Goal: Communication & Community: Answer question/provide support

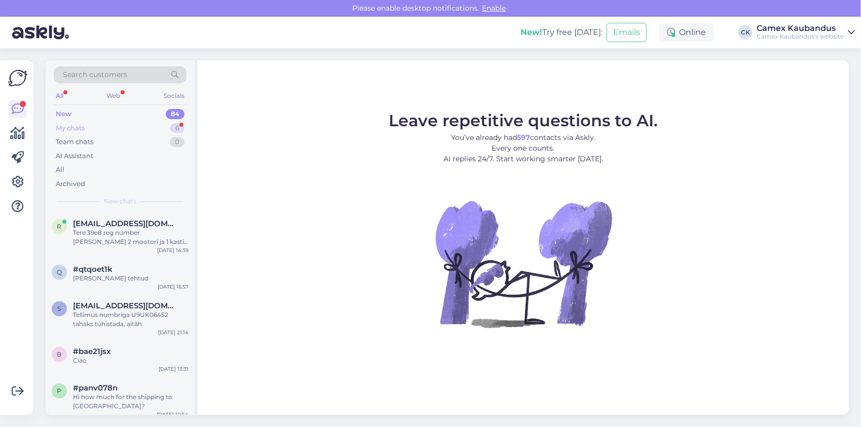
click at [102, 128] on div "My chats 6" at bounding box center [120, 128] width 133 height 14
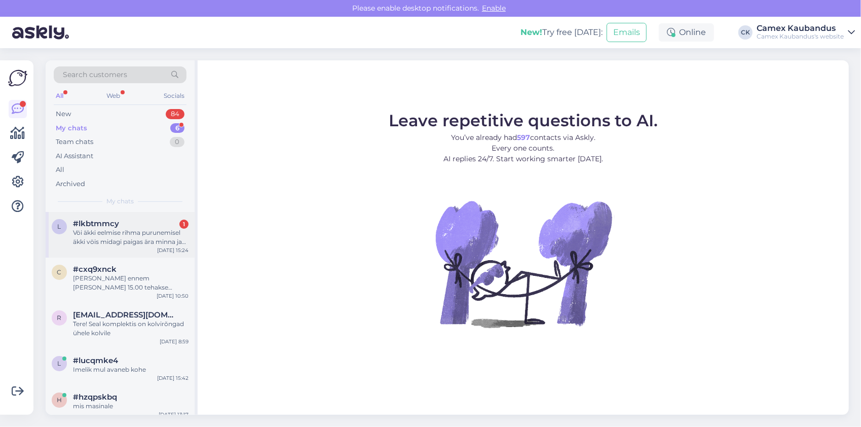
click at [136, 223] on div "#lkbtmmcy 1" at bounding box center [131, 223] width 116 height 9
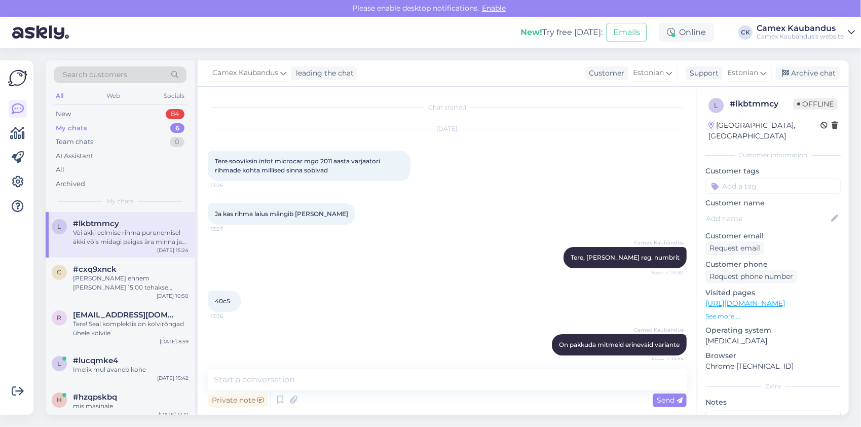
scroll to position [1124, 0]
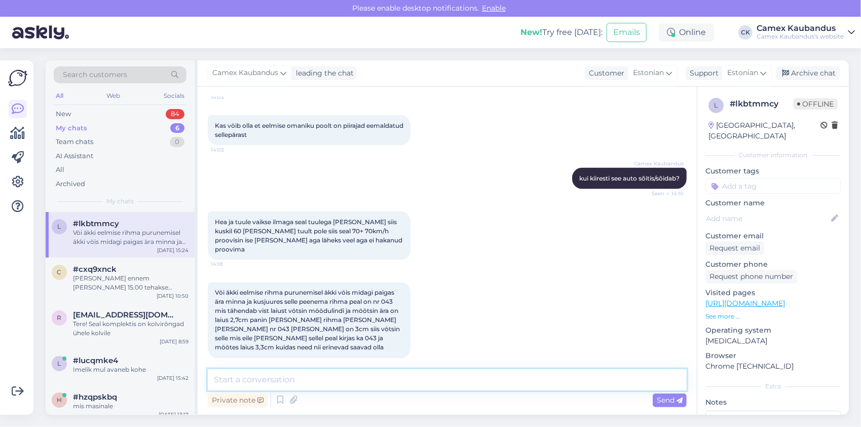
click at [361, 380] on textarea at bounding box center [447, 379] width 479 height 21
click at [362, 382] on textarea at bounding box center [447, 379] width 479 height 21
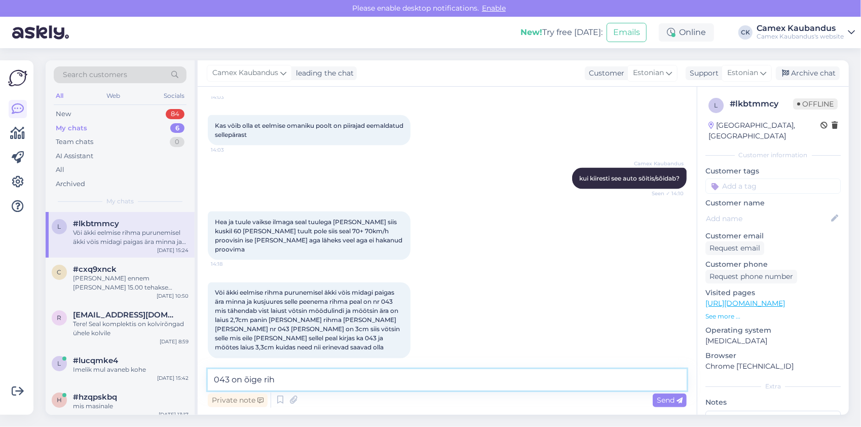
type textarea "043 on õige rihm"
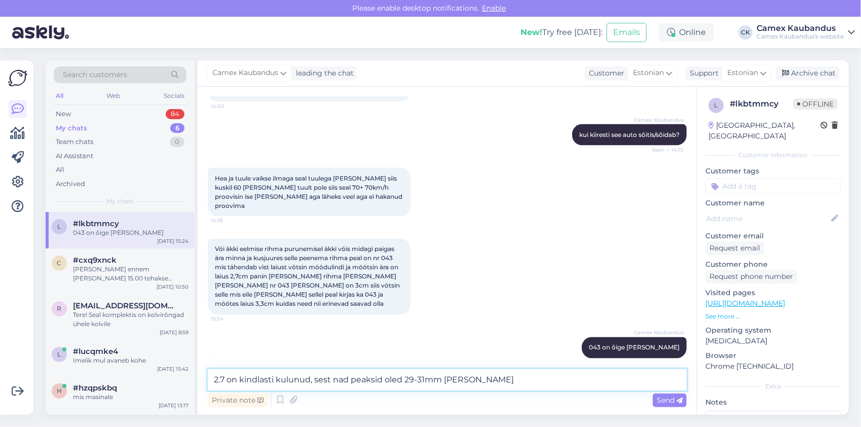
type textarea "2.7 on kindlasti kulunud, sest nad peaksid oled 29-31mm vahel"
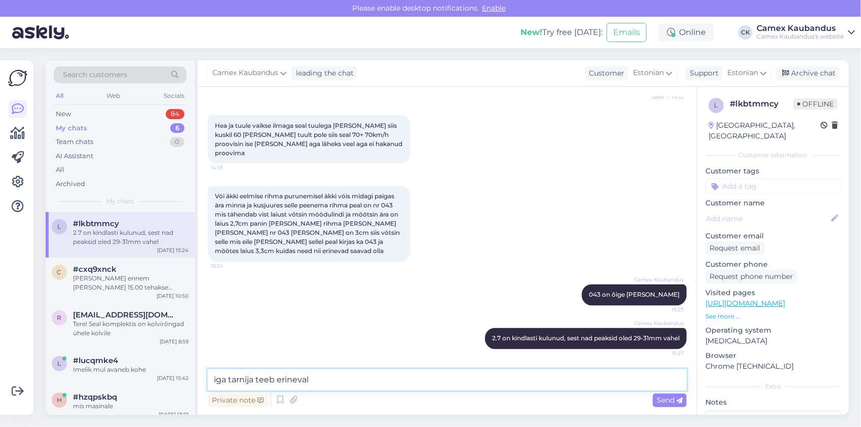
type textarea "iga tarnija teeb erinevalt"
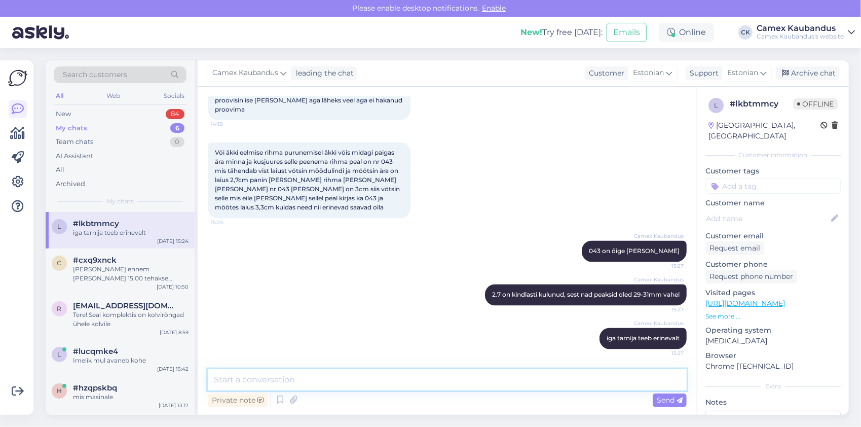
scroll to position [1213, 0]
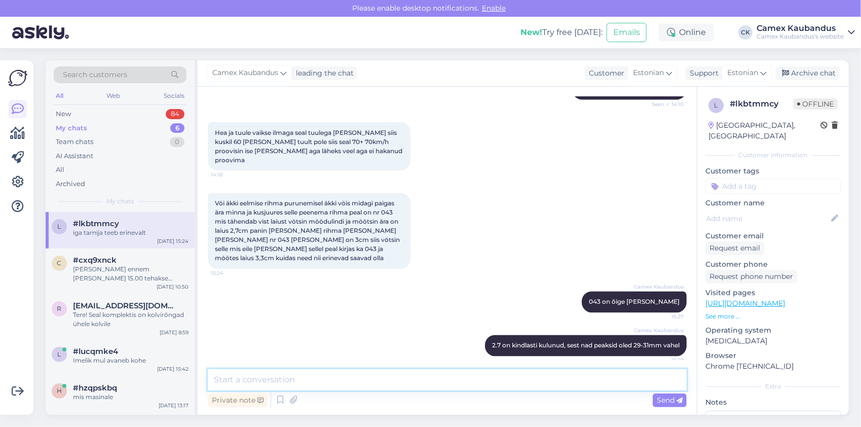
click at [381, 374] on textarea at bounding box center [447, 379] width 479 height 21
click at [400, 376] on textarea at bounding box center [447, 379] width 479 height 21
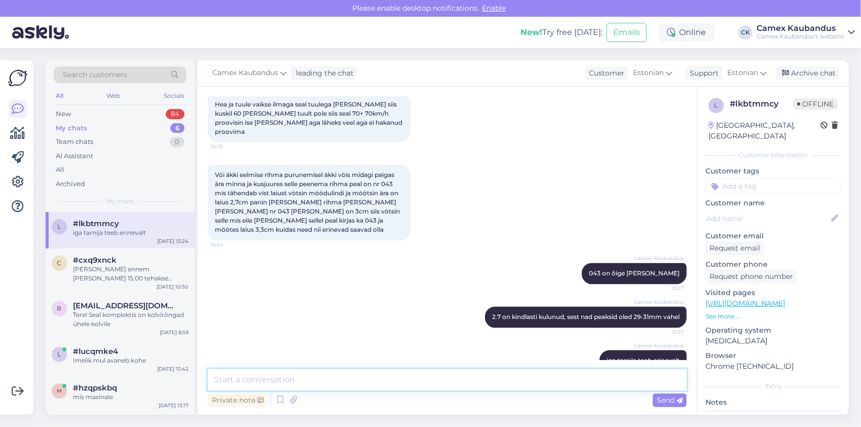
scroll to position [1264, 0]
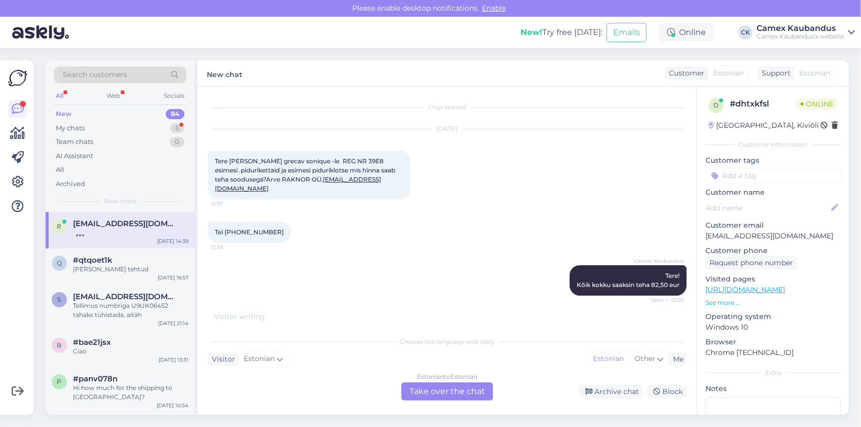
scroll to position [2520, 0]
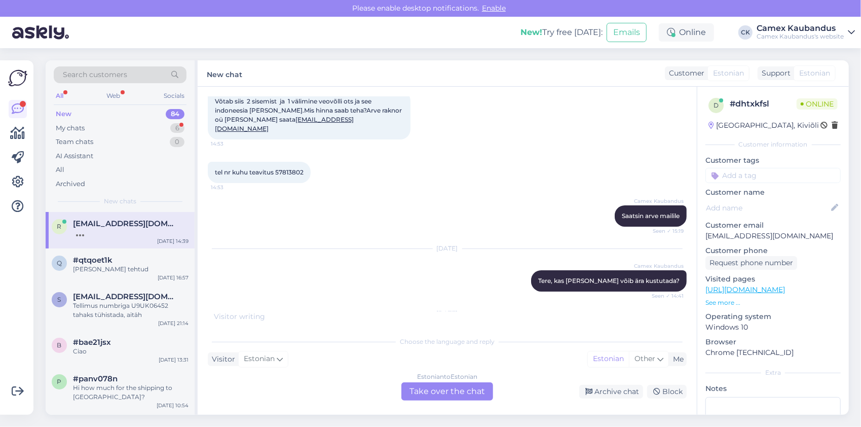
click at [299, 342] on span "Tere.39e8 reg number [PERSON_NAME] 2 mootori ja 1 kasti padi,õlifilter,variaato…" at bounding box center [306, 364] width 183 height 44
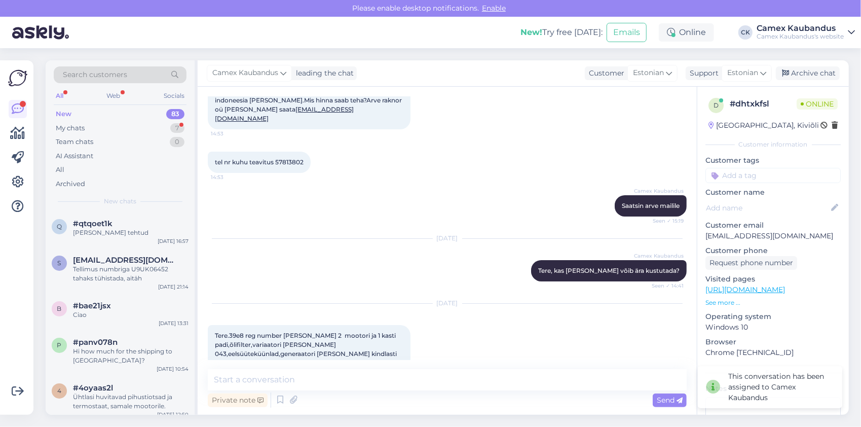
scroll to position [2525, 0]
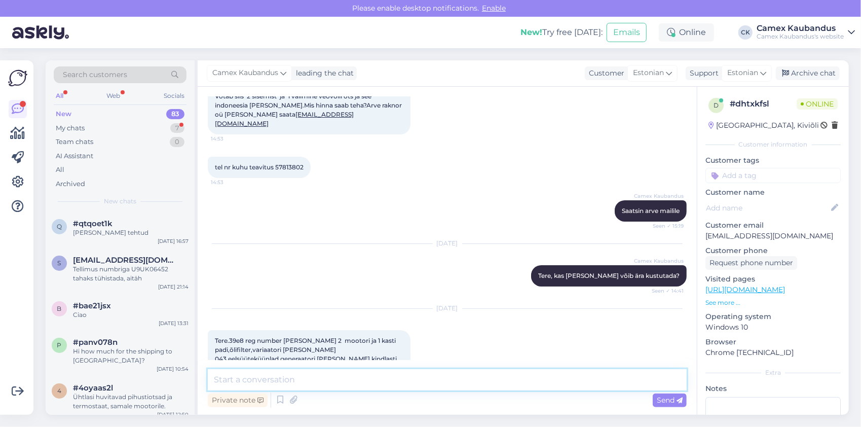
click at [317, 379] on textarea at bounding box center [447, 379] width 479 height 21
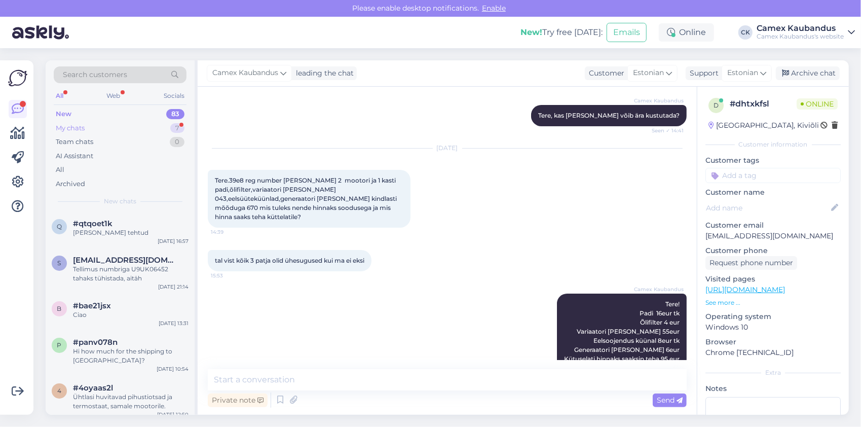
click at [87, 127] on div "My chats 7" at bounding box center [120, 128] width 133 height 14
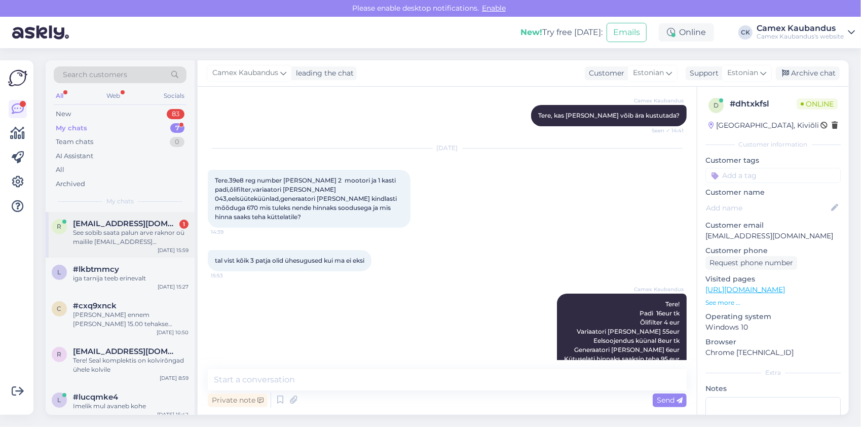
click at [109, 219] on span "[EMAIL_ADDRESS][DOMAIN_NAME]" at bounding box center [125, 223] width 105 height 9
